Goal: Transaction & Acquisition: Download file/media

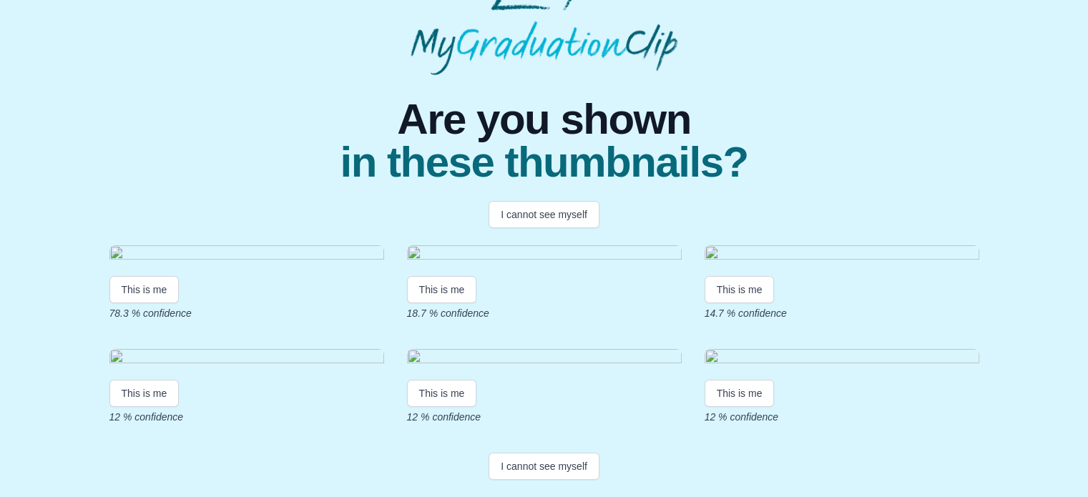
scroll to position [137, 0]
click at [138, 303] on button "This is me" at bounding box center [144, 289] width 70 height 27
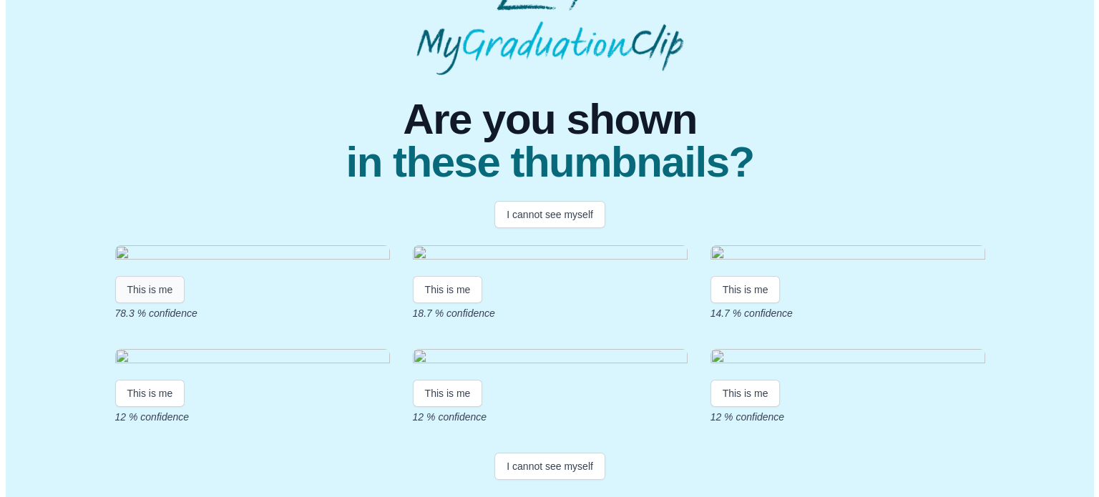
scroll to position [0, 0]
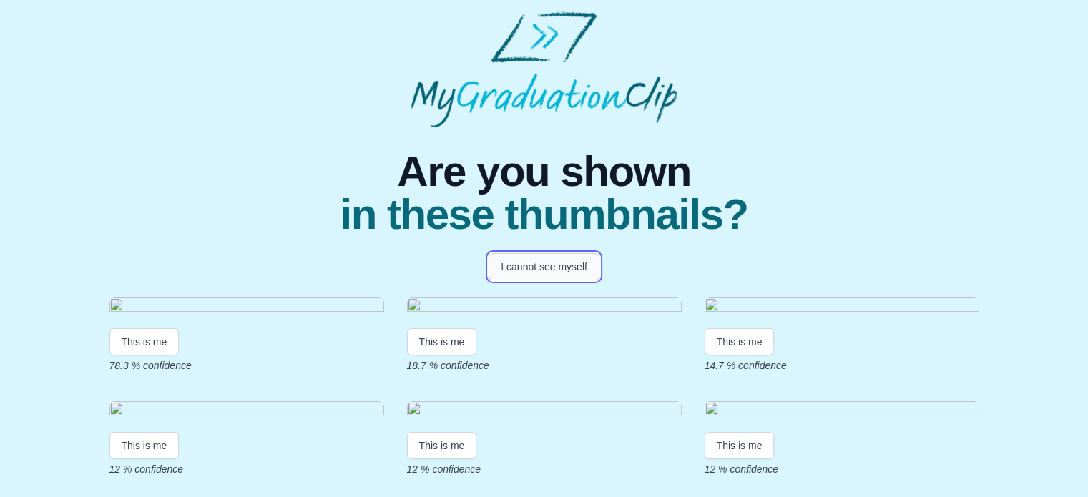
click at [518, 271] on button "I cannot see myself" at bounding box center [544, 266] width 111 height 27
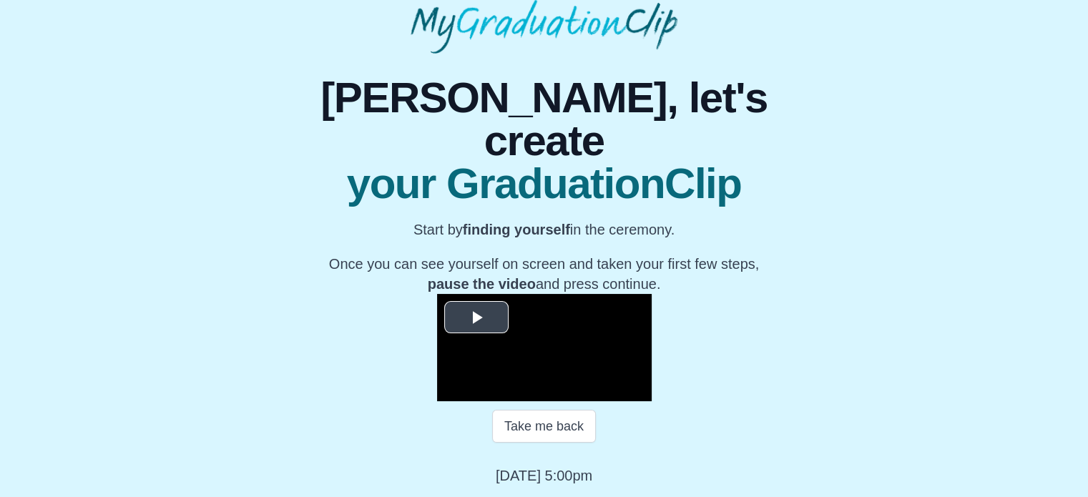
scroll to position [229, 0]
click at [476, 317] on span "Video Player" at bounding box center [476, 317] width 0 height 0
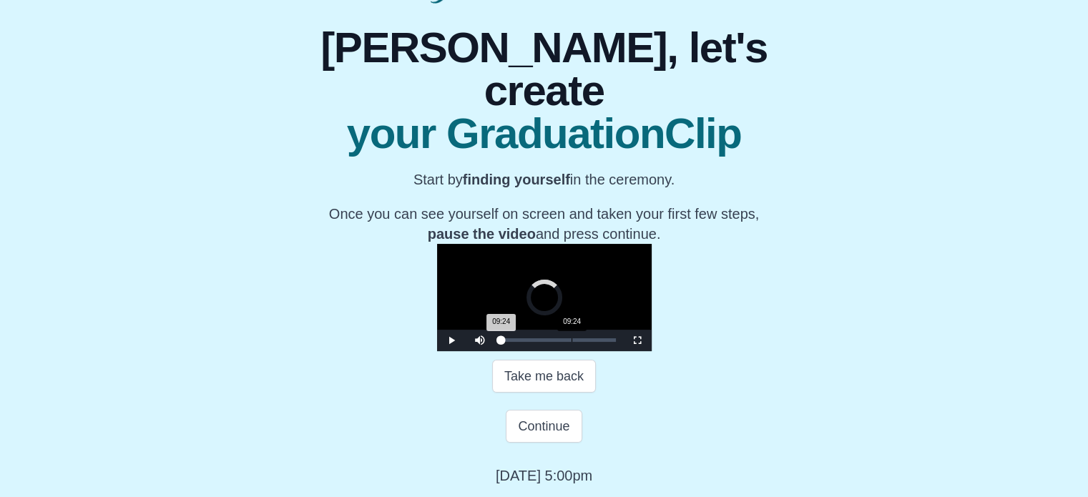
click at [494, 351] on div "Loaded : 0% 09:24 09:24 Progress : 0%" at bounding box center [558, 340] width 129 height 21
click at [585, 342] on div "11:14" at bounding box center [585, 340] width 1 height 4
click at [501, 342] on div "11:54 Progress : 0%" at bounding box center [511, 340] width 21 height 4
click at [501, 342] on div "12:23 Progress : 0%" at bounding box center [512, 340] width 23 height 4
click at [501, 342] on div "13:03 Progress : 0%" at bounding box center [513, 340] width 24 height 4
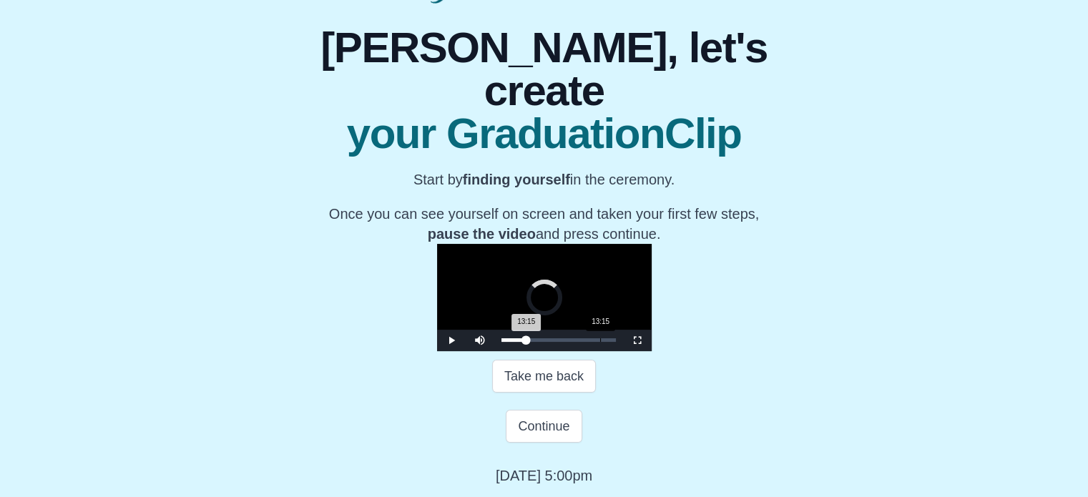
click at [501, 342] on div "13:15 Progress : 0%" at bounding box center [513, 340] width 25 height 4
click at [501, 342] on div "13:16 Progress : 0%" at bounding box center [514, 340] width 26 height 4
click at [501, 342] on div "14:13 Progress : 0%" at bounding box center [514, 340] width 27 height 4
click at [501, 342] on div "14:14 Progress : 0%" at bounding box center [514, 340] width 27 height 4
click at [528, 342] on div "03:33" at bounding box center [528, 340] width 1 height 4
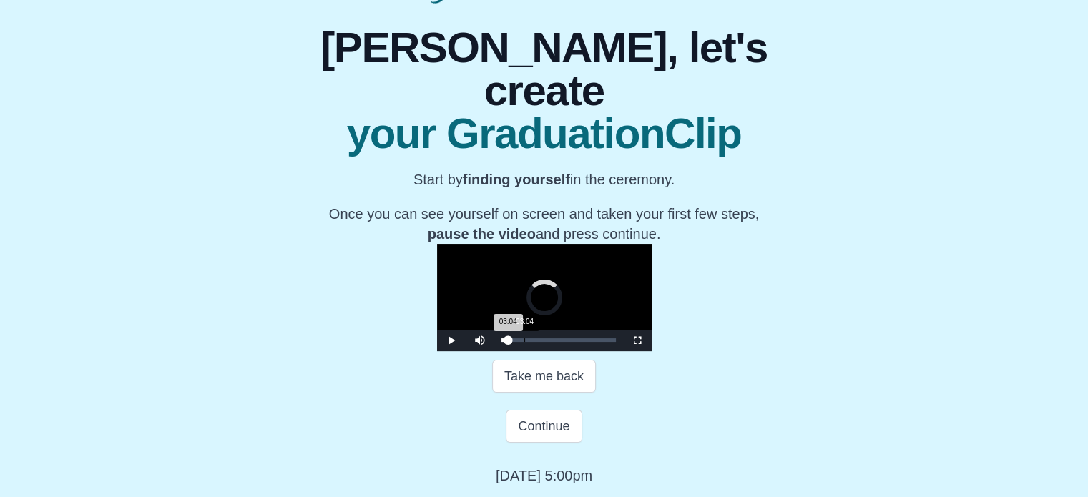
click at [501, 342] on div "03:04 Progress : 0%" at bounding box center [504, 340] width 7 height 4
click at [501, 342] on div "Loaded : 0% 01:14 03:05 Progress : 0%" at bounding box center [558, 340] width 114 height 4
click at [514, 244] on video "Video Player" at bounding box center [544, 297] width 215 height 107
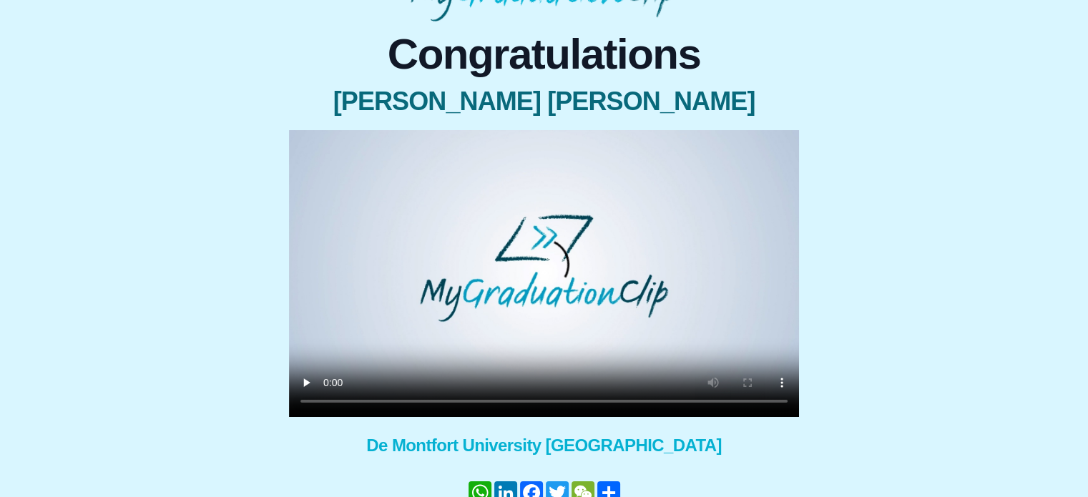
scroll to position [109, 0]
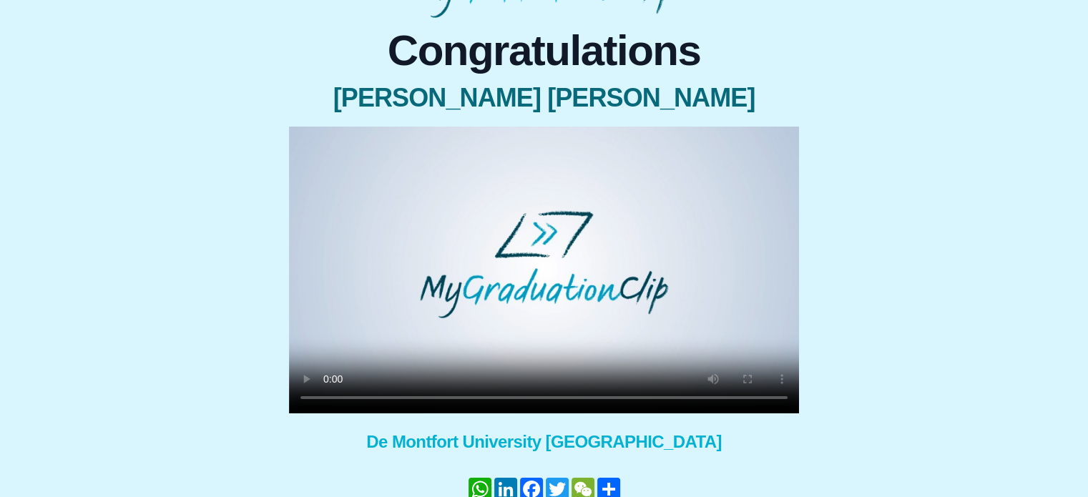
click at [275, 393] on div "Congratulations Samyak Nikunjbhai Ghelani × Share your GraduationClip now! What…" at bounding box center [544, 295] width 544 height 532
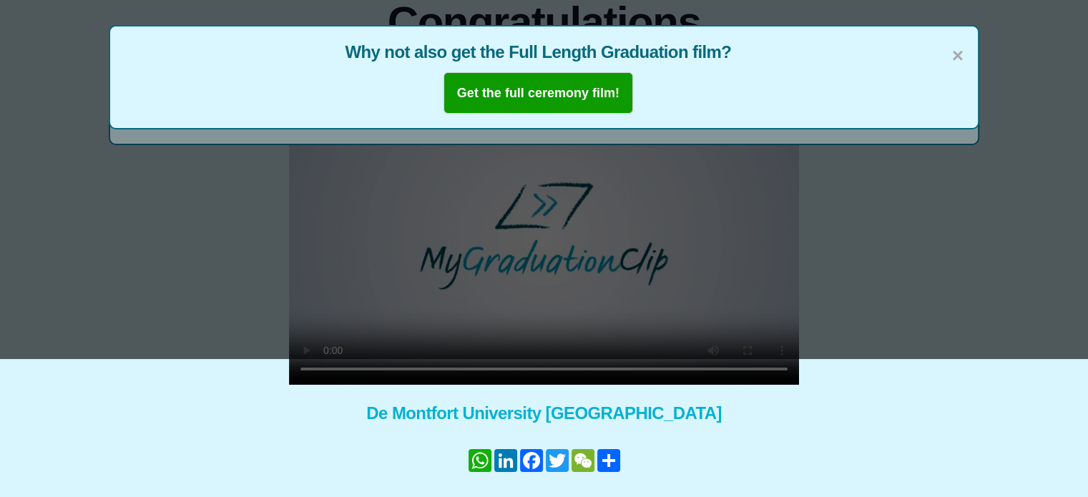
scroll to position [0, 0]
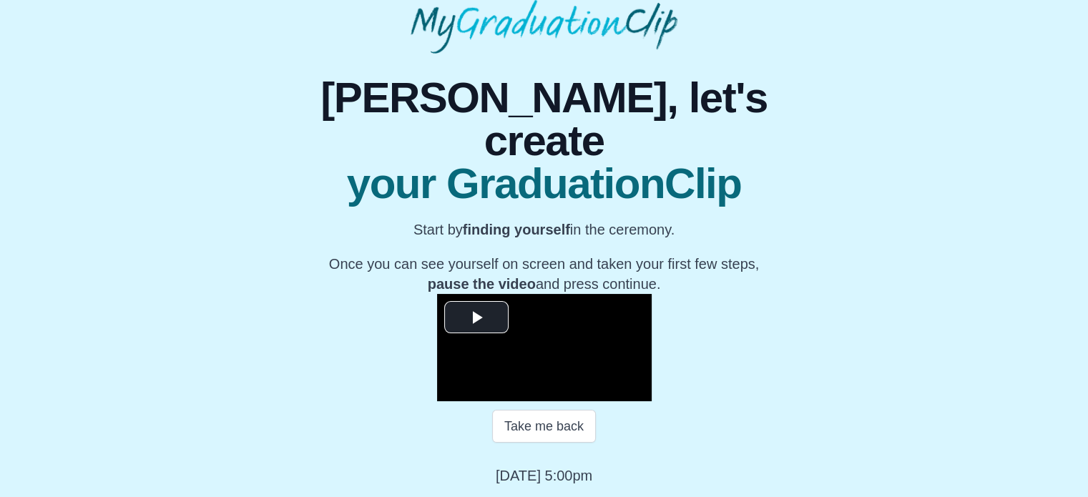
scroll to position [205, 0]
click at [476, 317] on span "Video Player" at bounding box center [476, 317] width 0 height 0
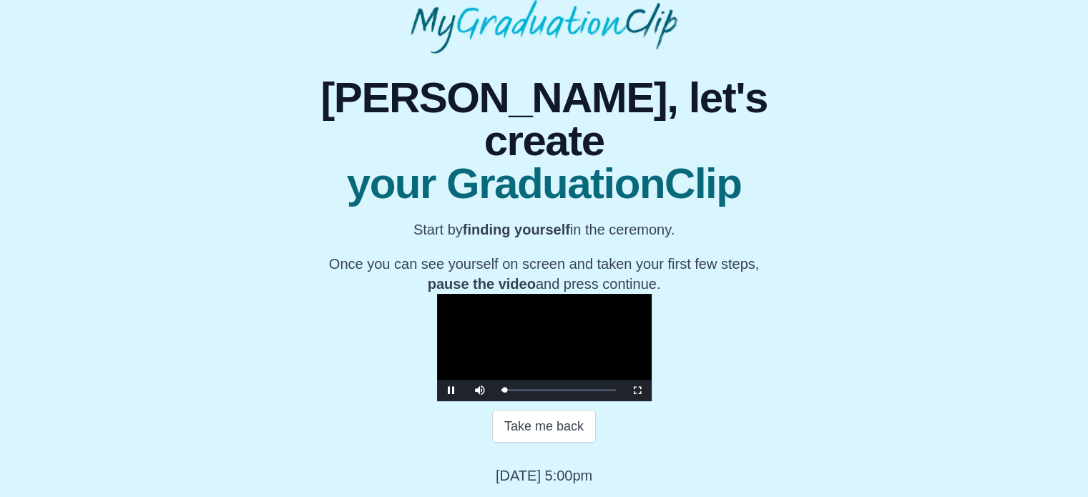
scroll to position [229, 0]
click at [496, 391] on div "Volume Level" at bounding box center [503, 390] width 14 height 2
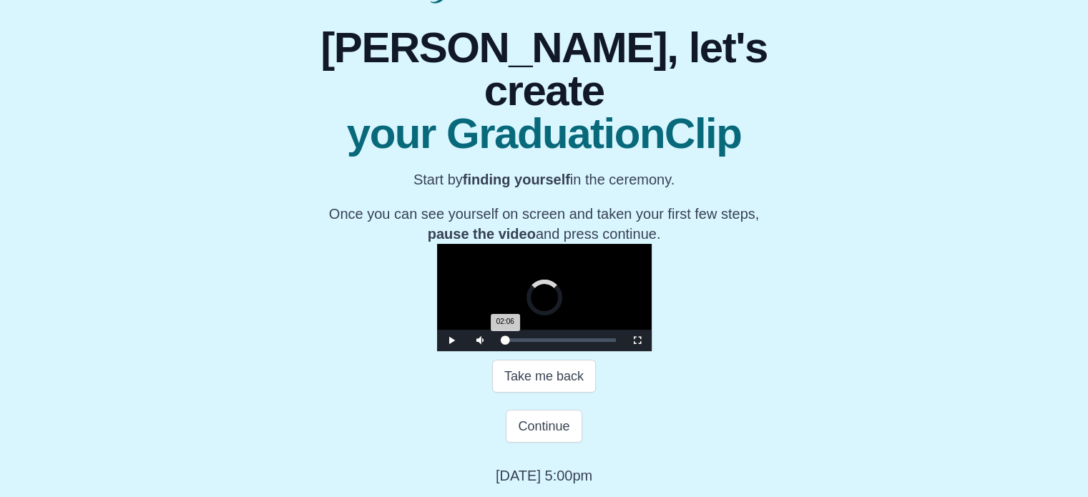
click at [501, 342] on div "02:06 Progress : 0%" at bounding box center [503, 340] width 4 height 4
click at [437, 257] on video "Video Player" at bounding box center [544, 297] width 215 height 107
click at [446, 258] on video "Video Player" at bounding box center [544, 297] width 215 height 107
click at [451, 341] on span "Video Player" at bounding box center [451, 341] width 0 height 0
click at [437, 263] on video "Video Player" at bounding box center [544, 297] width 215 height 107
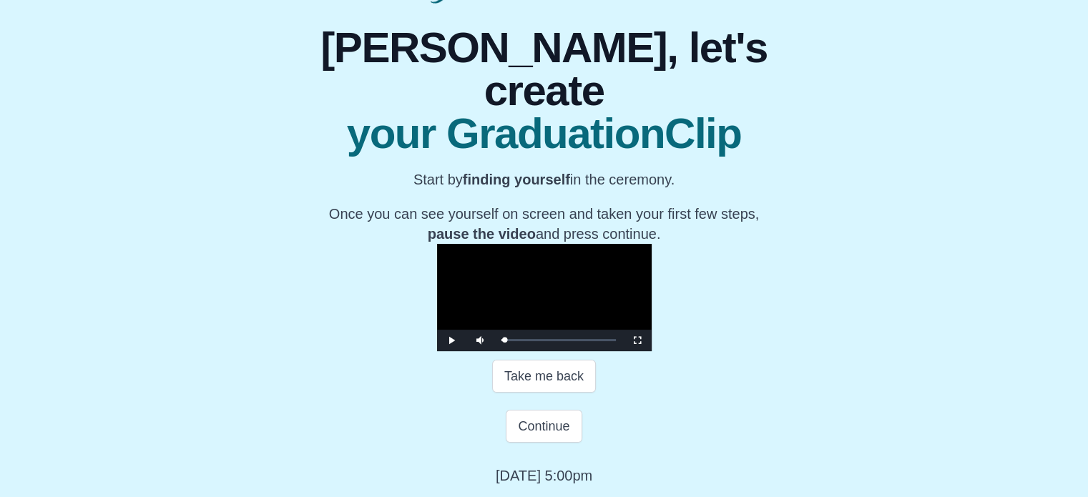
click at [437, 260] on video "Video Player" at bounding box center [544, 297] width 215 height 107
click at [501, 342] on div "01:55 Progress : 0%" at bounding box center [503, 340] width 4 height 4
click at [451, 341] on span "Video Player" at bounding box center [451, 341] width 0 height 0
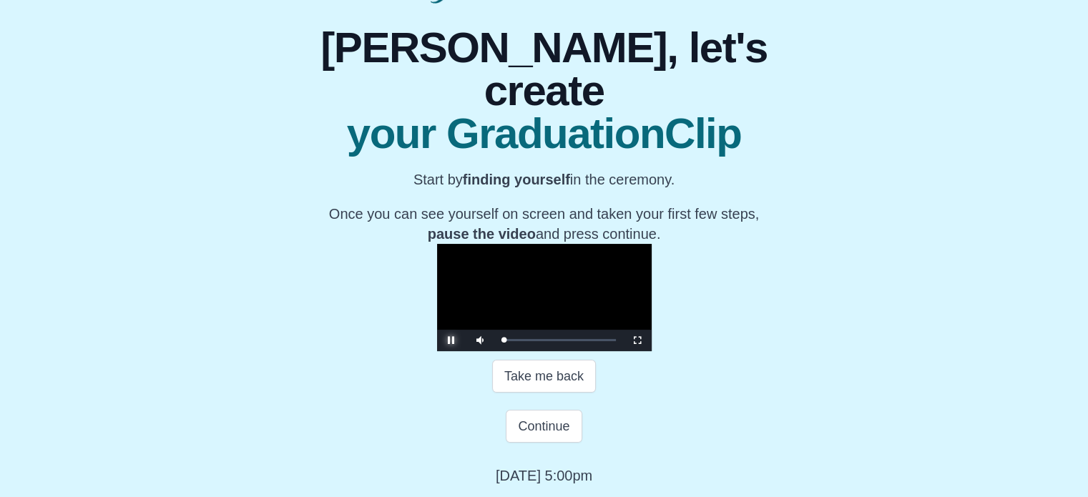
click at [451, 341] on span "Video Player" at bounding box center [451, 341] width 0 height 0
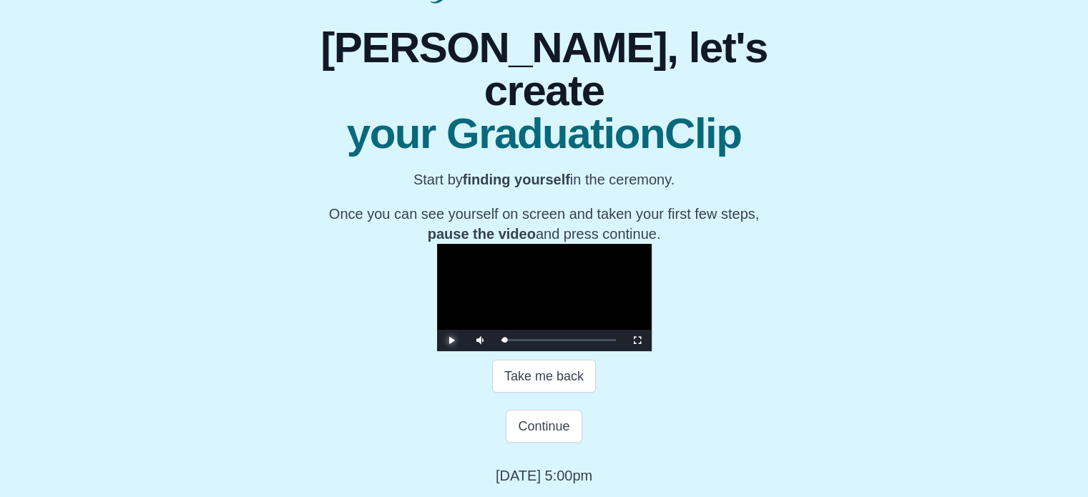
click at [451, 341] on span "Video Player" at bounding box center [451, 341] width 0 height 0
click at [547, 443] on button "Continue" at bounding box center [544, 426] width 76 height 33
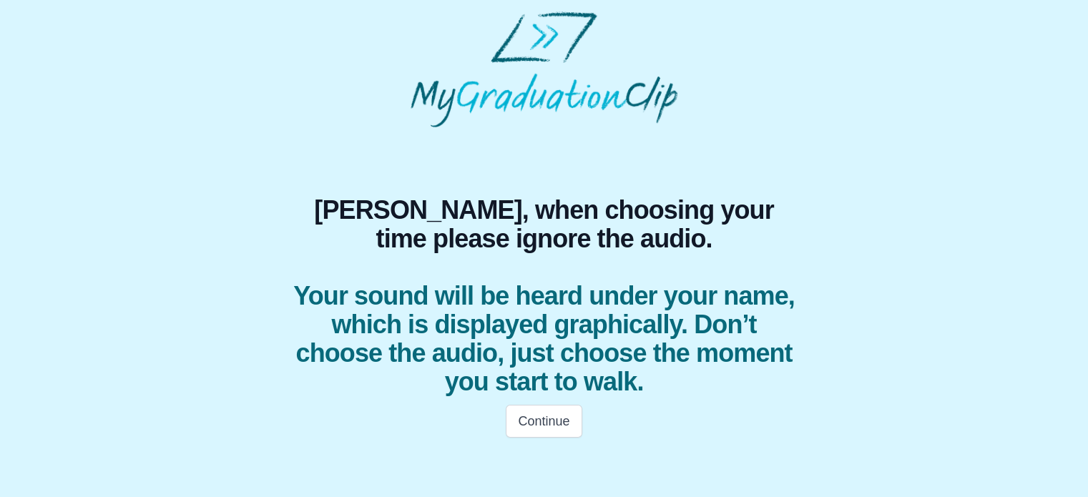
scroll to position [0, 0]
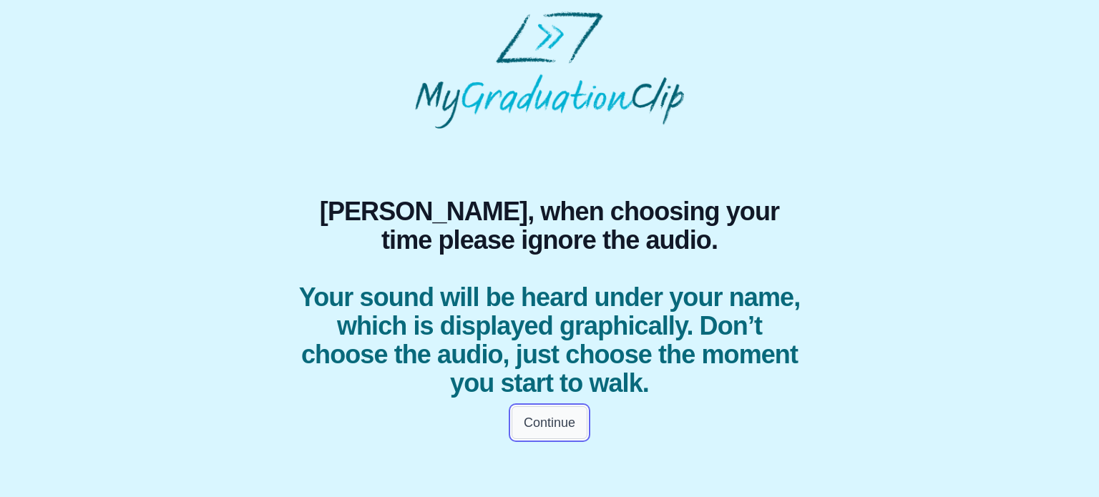
click at [564, 423] on button "Continue" at bounding box center [549, 422] width 76 height 33
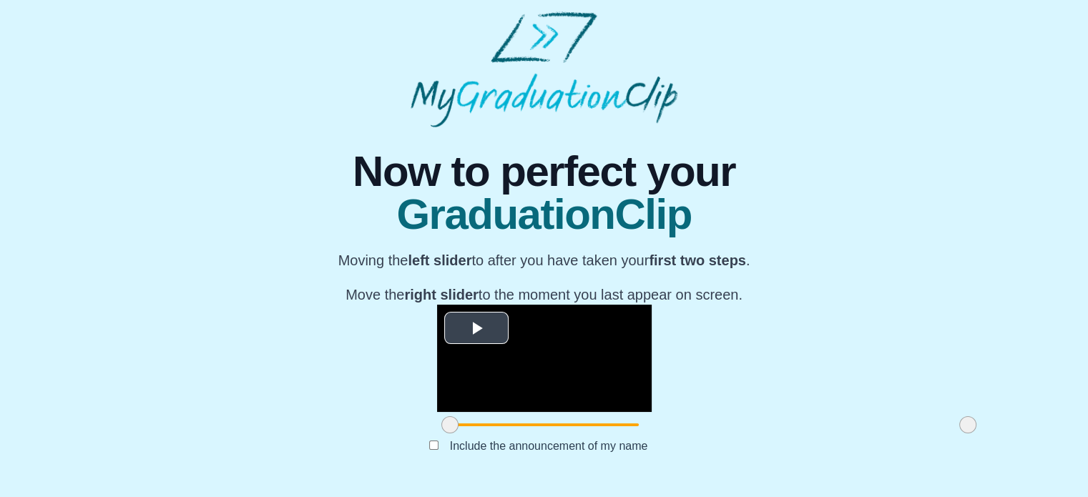
scroll to position [177, 0]
click at [476, 328] on span "Video Player" at bounding box center [476, 328] width 0 height 0
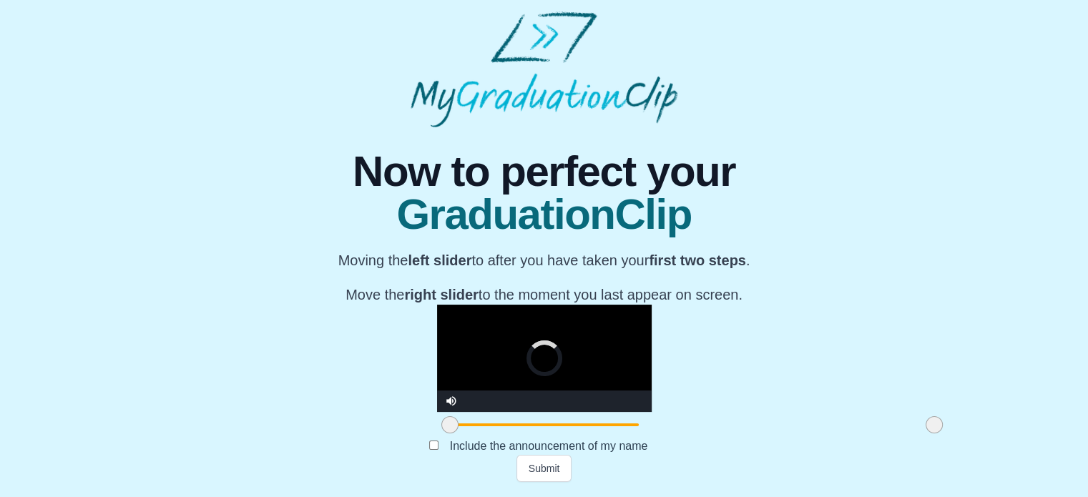
drag, startPoint x: 803, startPoint y: 443, endPoint x: 770, endPoint y: 447, distance: 33.9
click at [926, 434] on span at bounding box center [934, 424] width 17 height 17
drag, startPoint x: 770, startPoint y: 448, endPoint x: 733, endPoint y: 446, distance: 37.2
click at [889, 434] on span at bounding box center [897, 424] width 17 height 17
drag, startPoint x: 733, startPoint y: 446, endPoint x: 693, endPoint y: 446, distance: 39.4
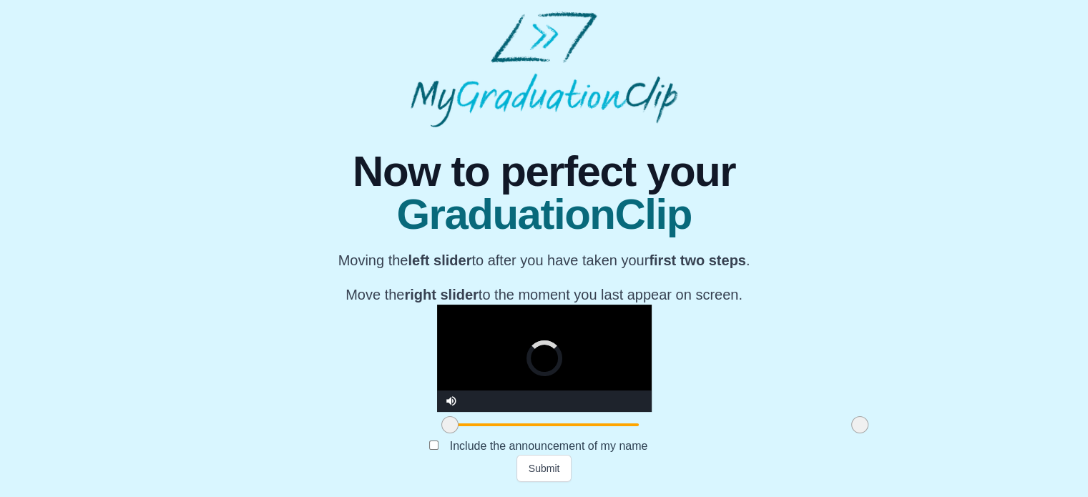
click at [851, 434] on span at bounding box center [859, 424] width 17 height 17
drag, startPoint x: 693, startPoint y: 446, endPoint x: 676, endPoint y: 446, distance: 17.2
click at [832, 434] on span at bounding box center [840, 424] width 17 height 17
click at [826, 434] on span at bounding box center [834, 424] width 17 height 17
click at [832, 434] on span at bounding box center [840, 424] width 17 height 17
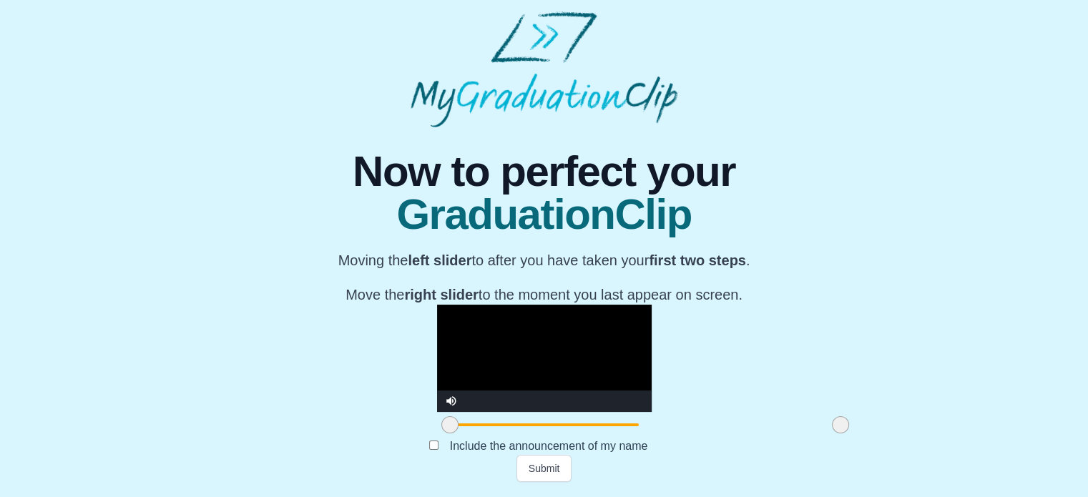
click at [598, 374] on video "Video Player" at bounding box center [544, 358] width 215 height 107
click at [828, 434] on span at bounding box center [836, 424] width 17 height 17
click at [604, 360] on video "Video Player" at bounding box center [544, 358] width 215 height 107
click at [826, 434] on span at bounding box center [834, 424] width 17 height 17
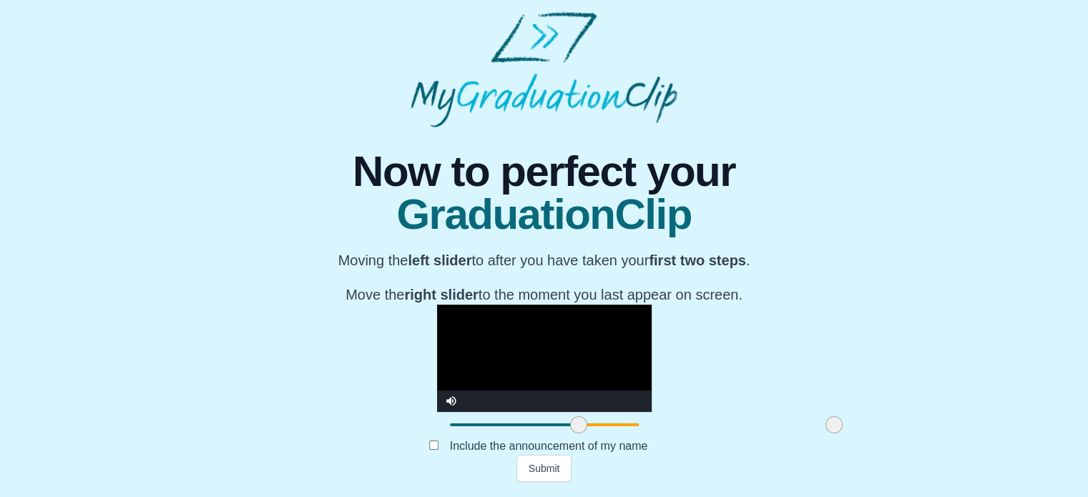
drag, startPoint x: 283, startPoint y: 428, endPoint x: 412, endPoint y: 417, distance: 129.2
click at [566, 417] on div at bounding box center [579, 425] width 26 height 26
click at [537, 466] on button "Submit" at bounding box center [545, 468] width 56 height 27
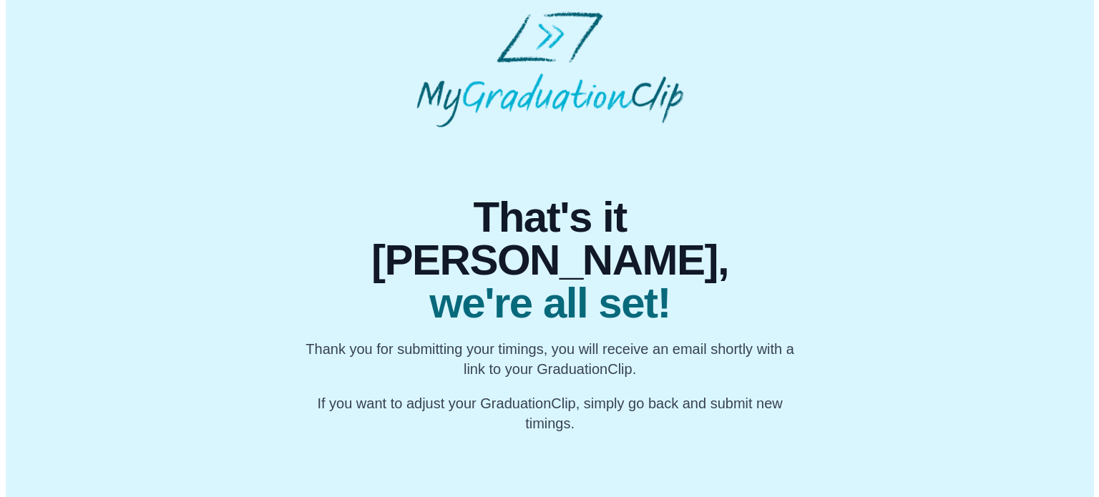
scroll to position [0, 0]
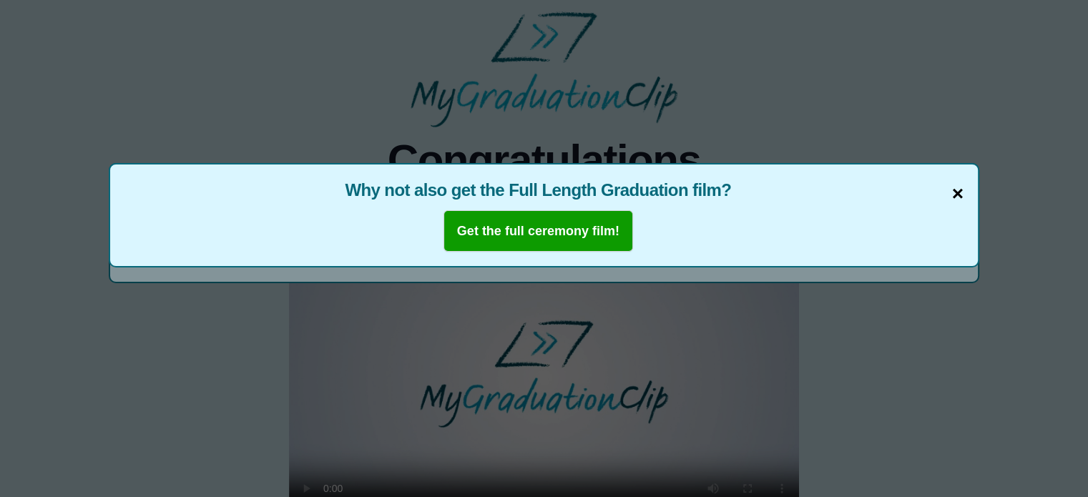
click at [956, 193] on span "×" at bounding box center [957, 194] width 11 height 30
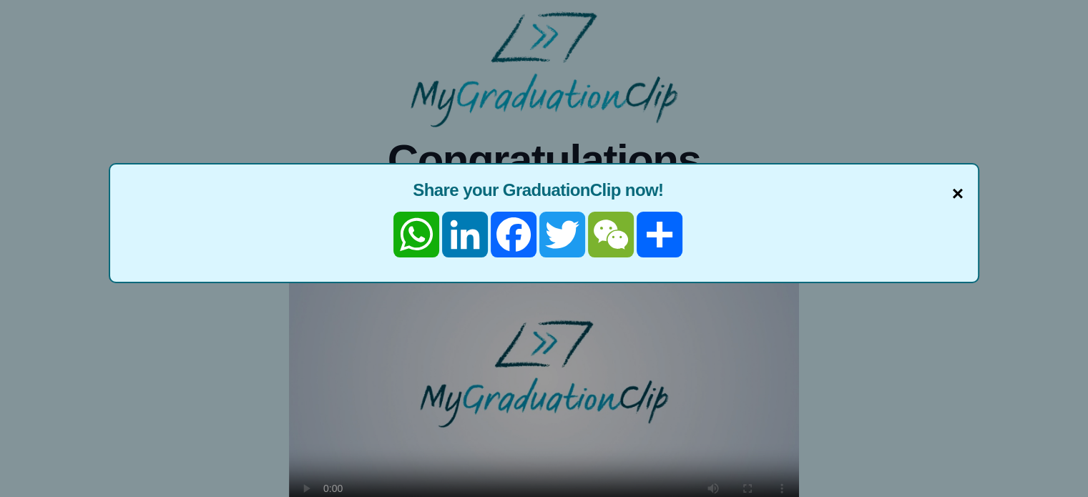
click at [956, 192] on span "×" at bounding box center [957, 194] width 11 height 30
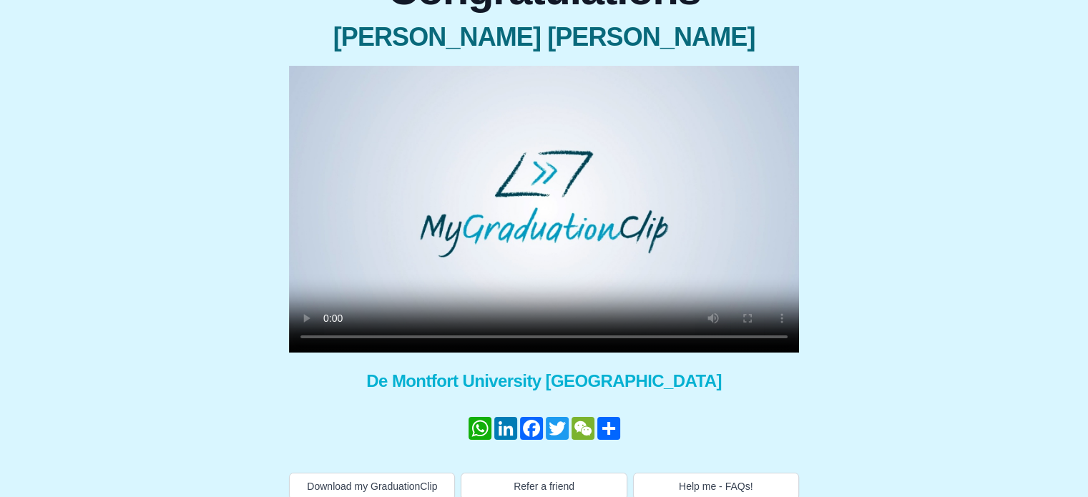
scroll to position [183, 0]
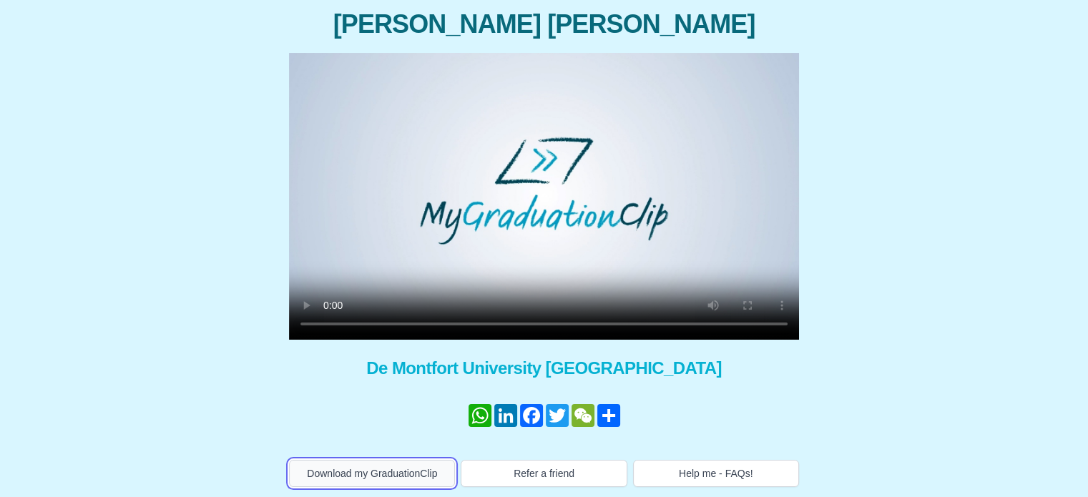
click at [403, 471] on button "Download my GraduationClip" at bounding box center [372, 473] width 166 height 27
